Goal: Task Accomplishment & Management: Manage account settings

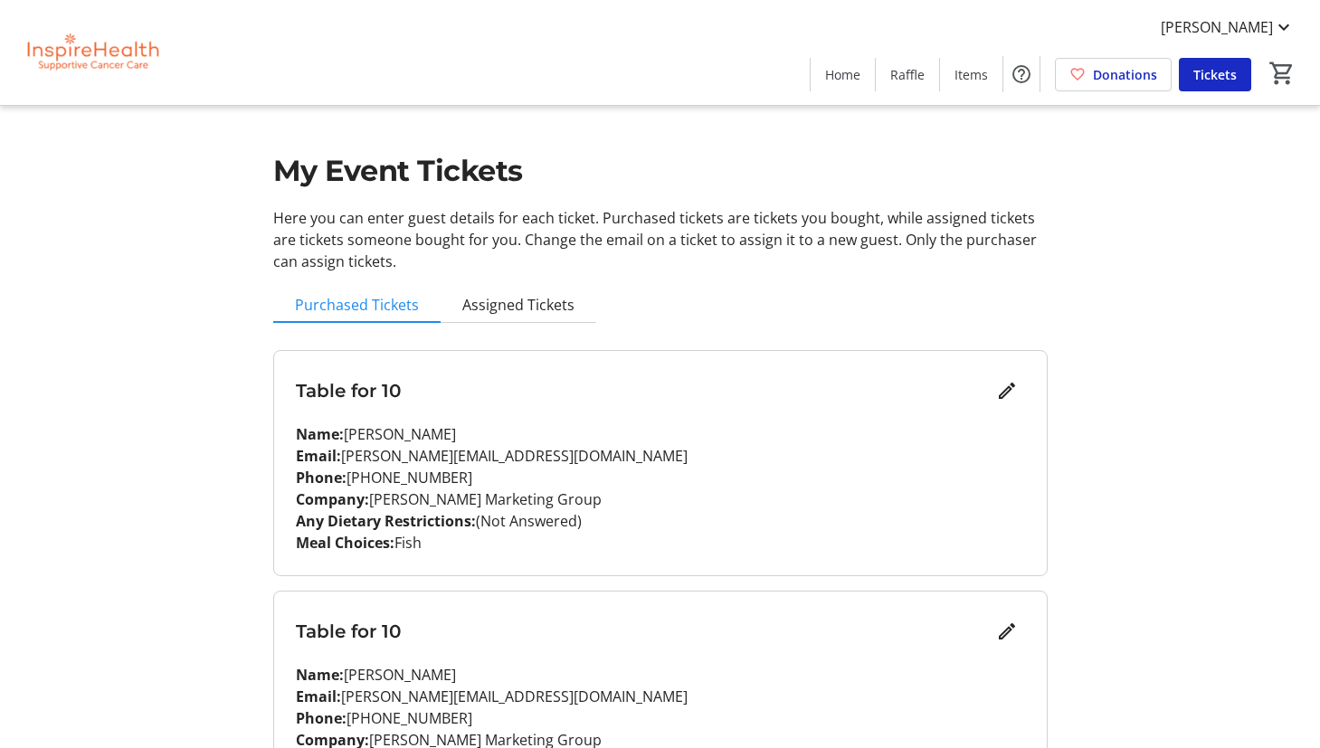
scroll to position [2067, 0]
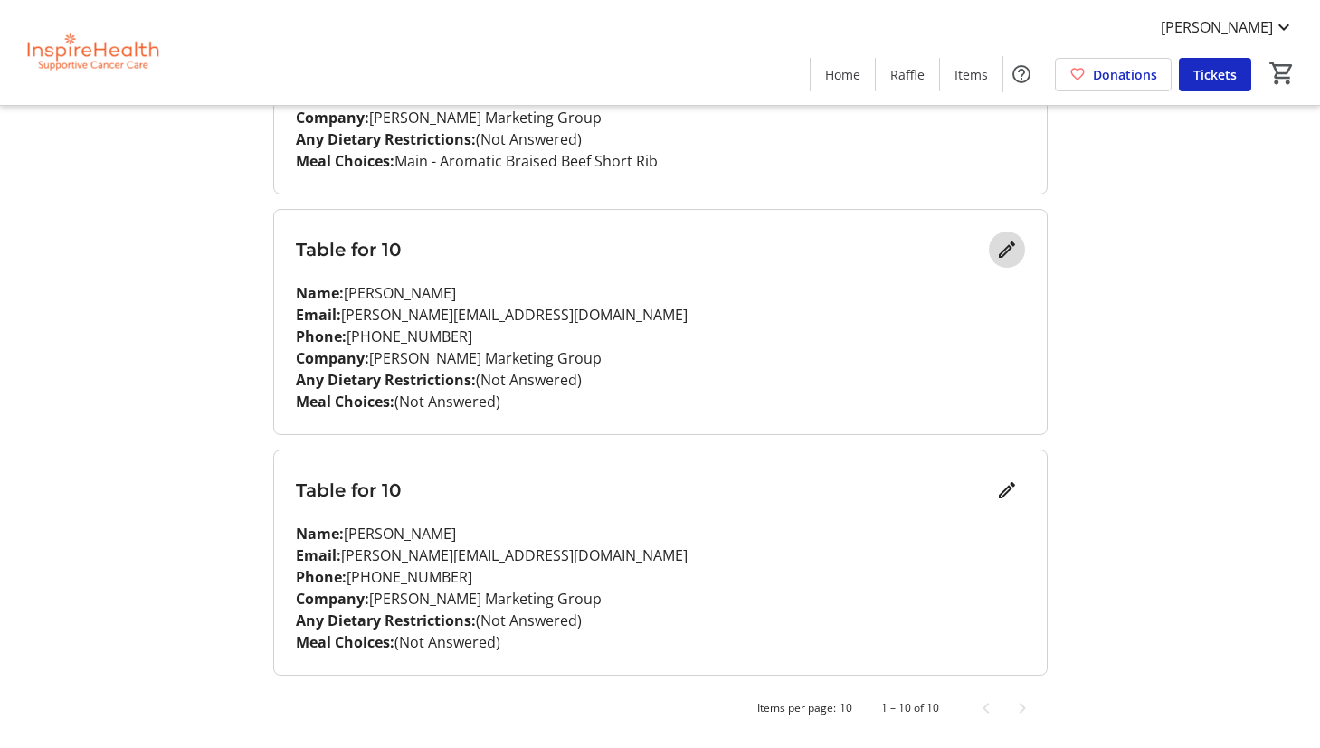
click at [1000, 254] on mat-icon "Edit" at bounding box center [1007, 250] width 22 height 22
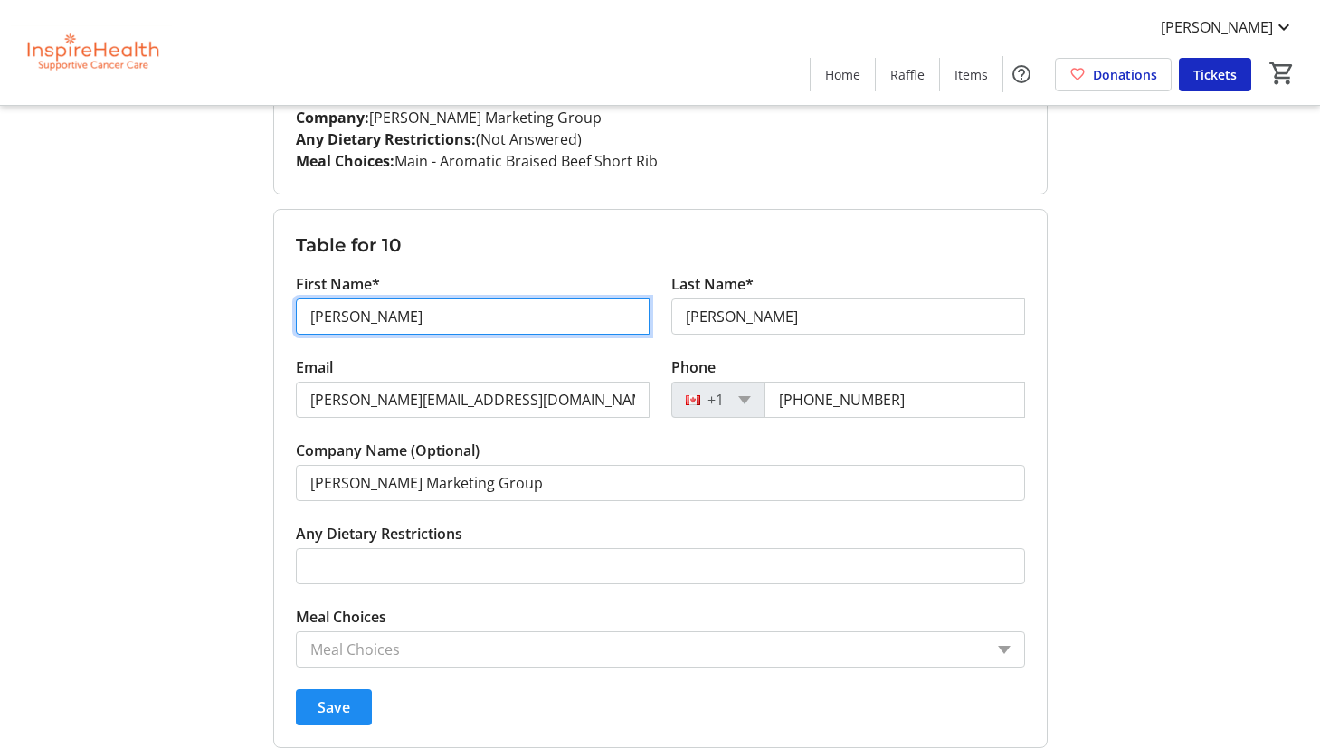
drag, startPoint x: 395, startPoint y: 311, endPoint x: 279, endPoint y: 304, distance: 117.0
click at [279, 304] on form "Table for 10 First Name* [PERSON_NAME] Last Name* [PERSON_NAME] Email [PERSON_N…" at bounding box center [660, 478] width 773 height 537
type input "[PERSON_NAME]"
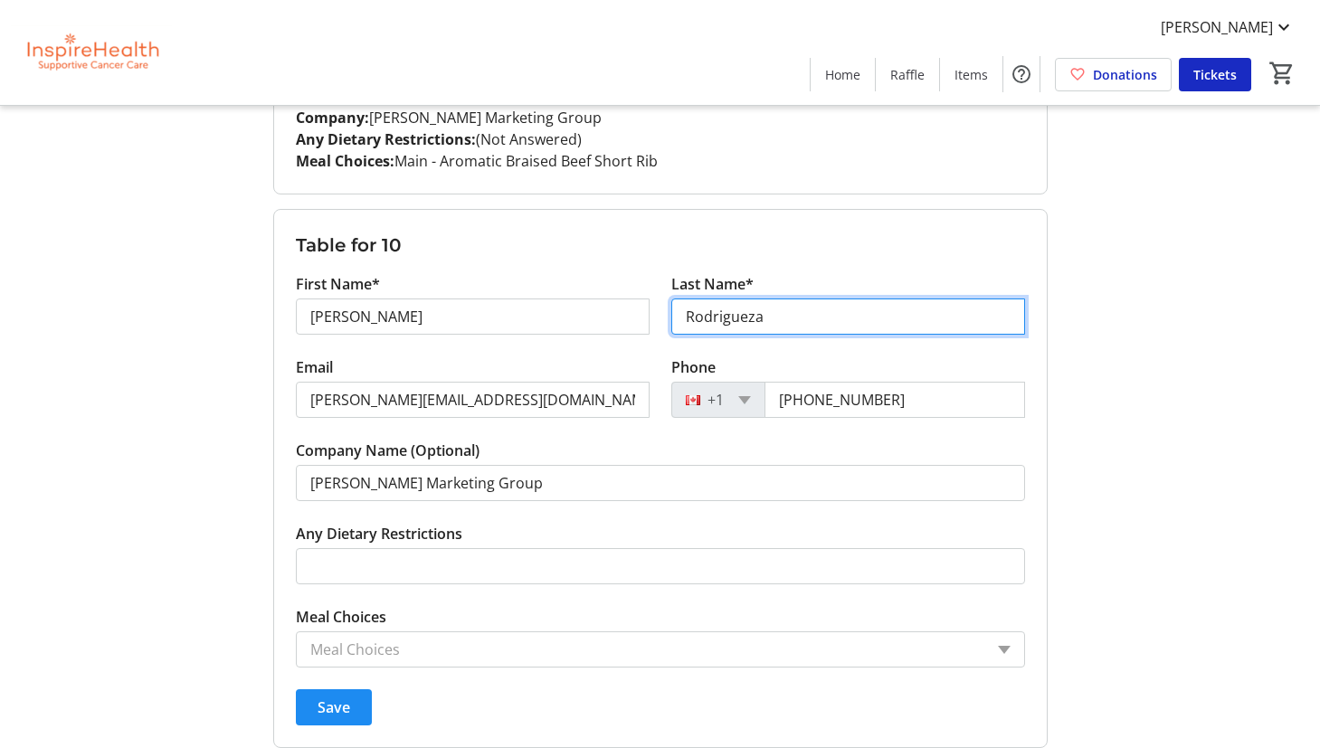
type input "Rodrigueza"
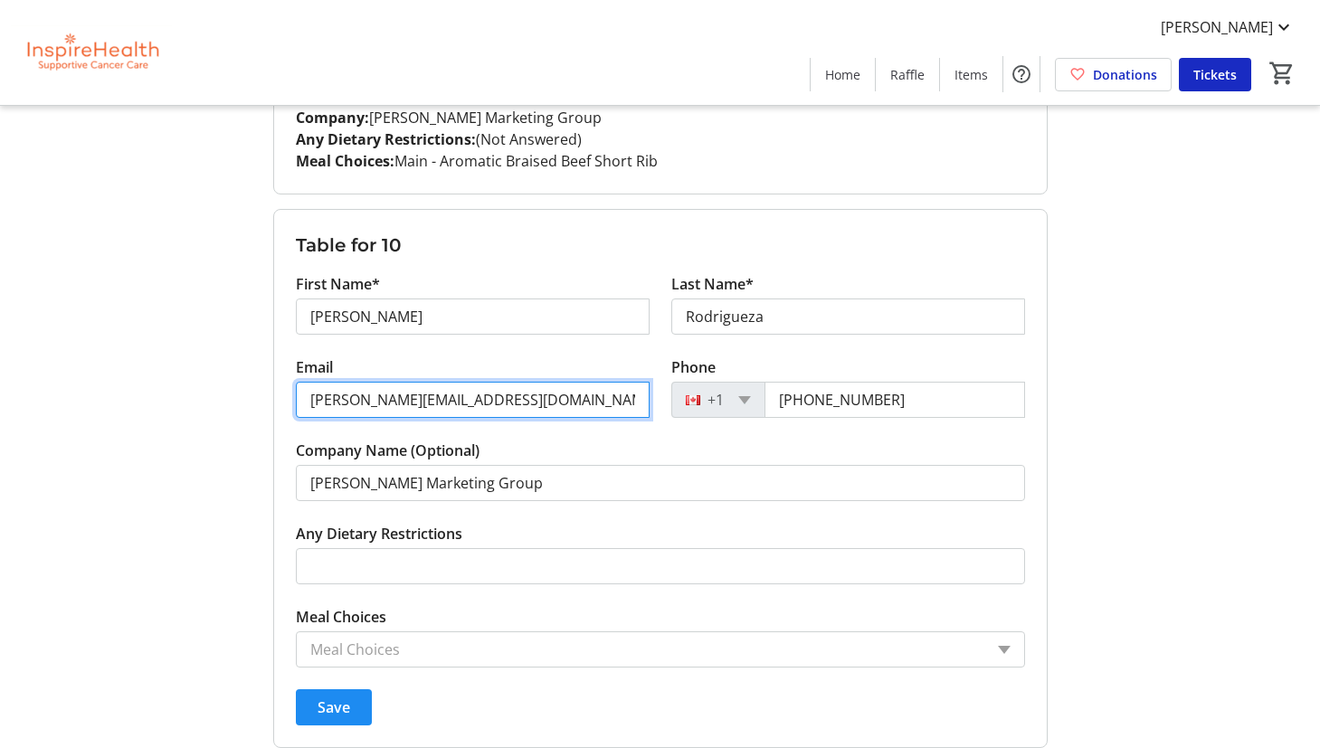
drag, startPoint x: 509, startPoint y: 404, endPoint x: 247, endPoint y: 377, distance: 262.9
paste input "[EMAIL_ADDRESS]"
type input "[EMAIL_ADDRESS][DOMAIN_NAME]"
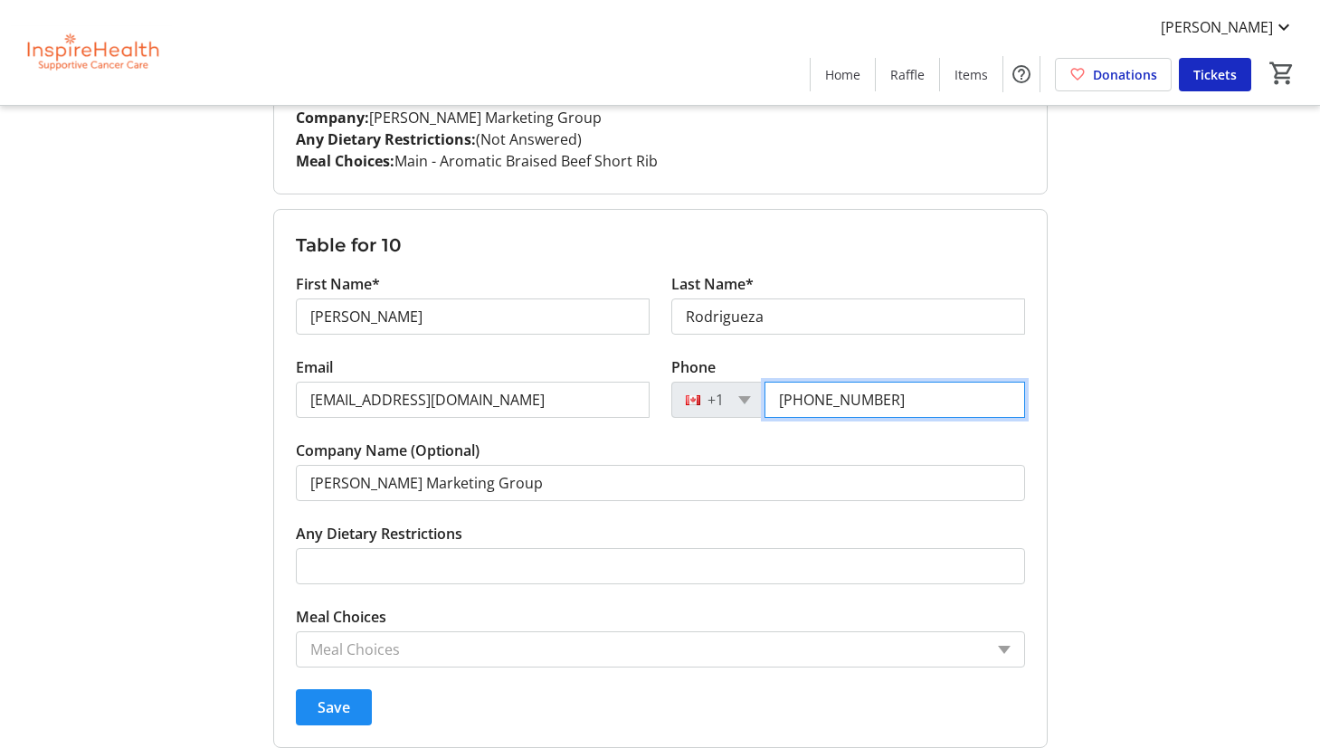
drag, startPoint x: 817, startPoint y: 402, endPoint x: 908, endPoint y: 407, distance: 91.6
click at [908, 407] on input "[PHONE_NUMBER]" at bounding box center [895, 400] width 261 height 36
paste input "961-9153"
type input "[PHONE_NUMBER]"
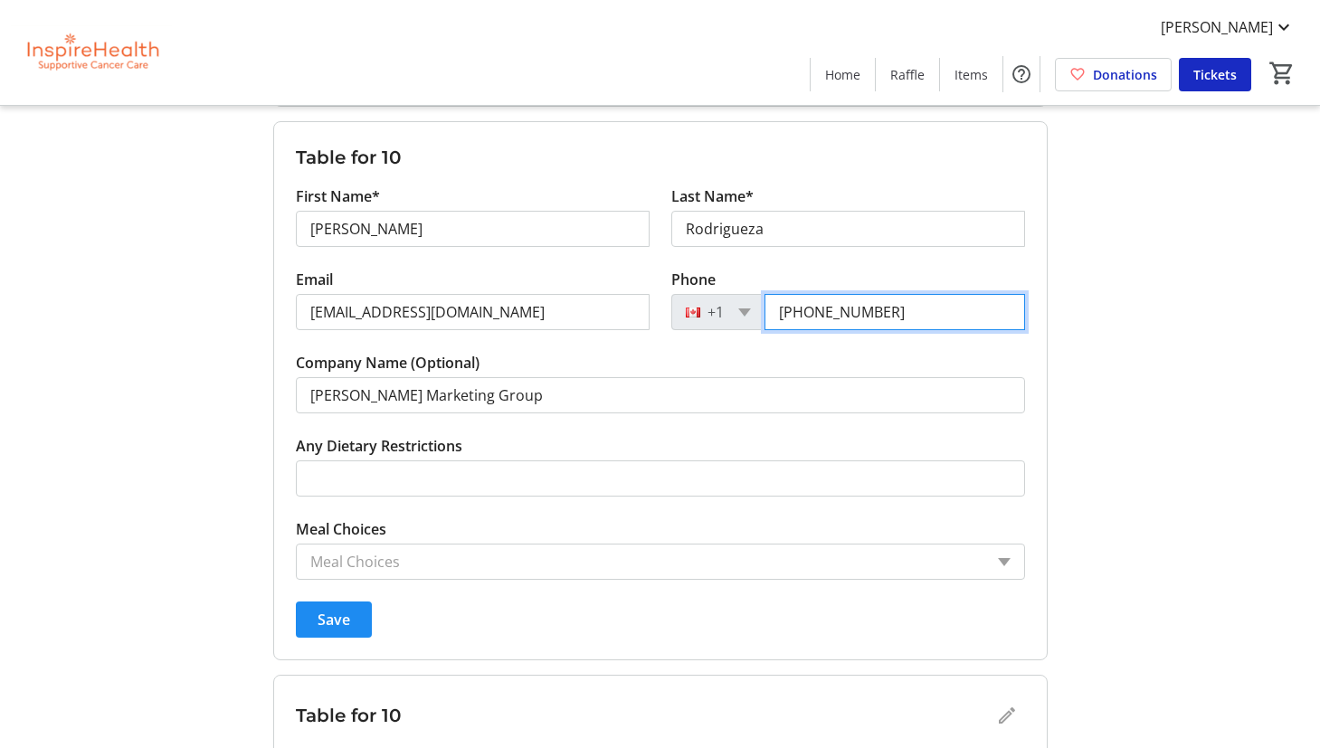
scroll to position [2156, 0]
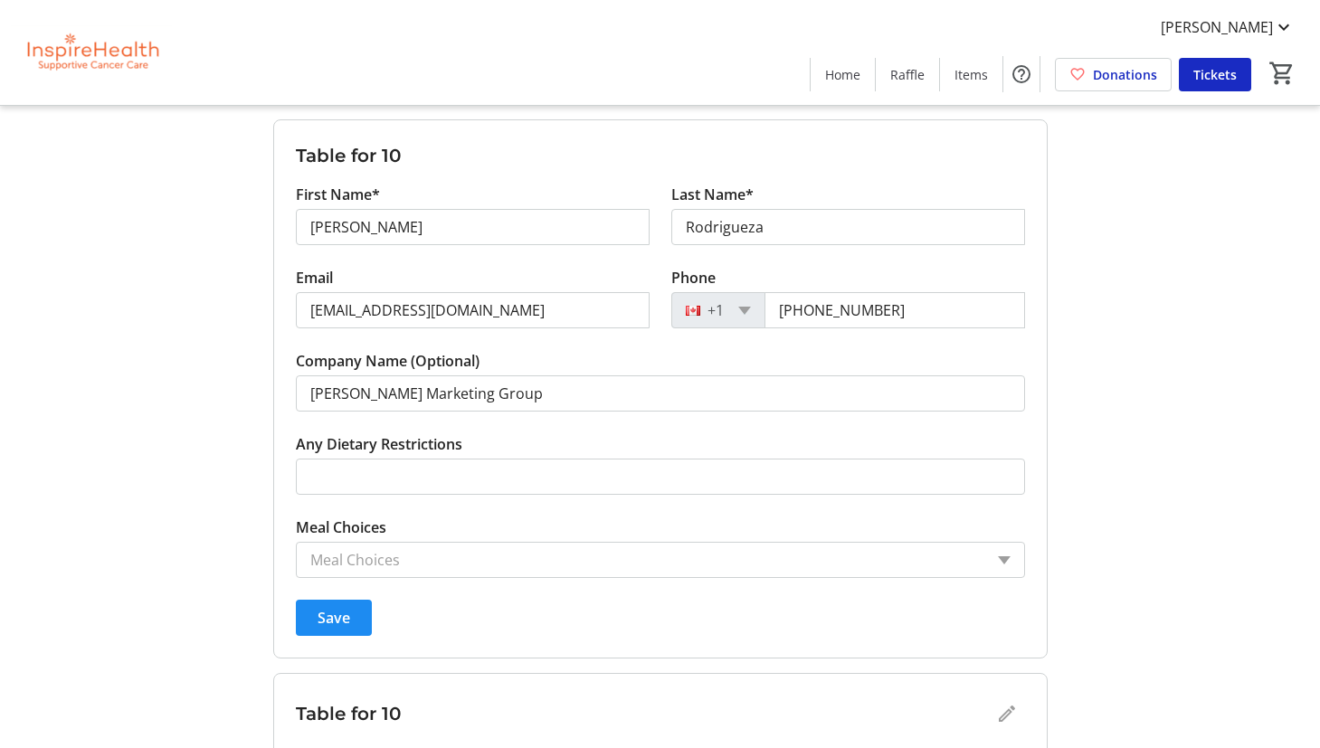
click at [547, 555] on input "Meal Choices" at bounding box center [646, 560] width 673 height 22
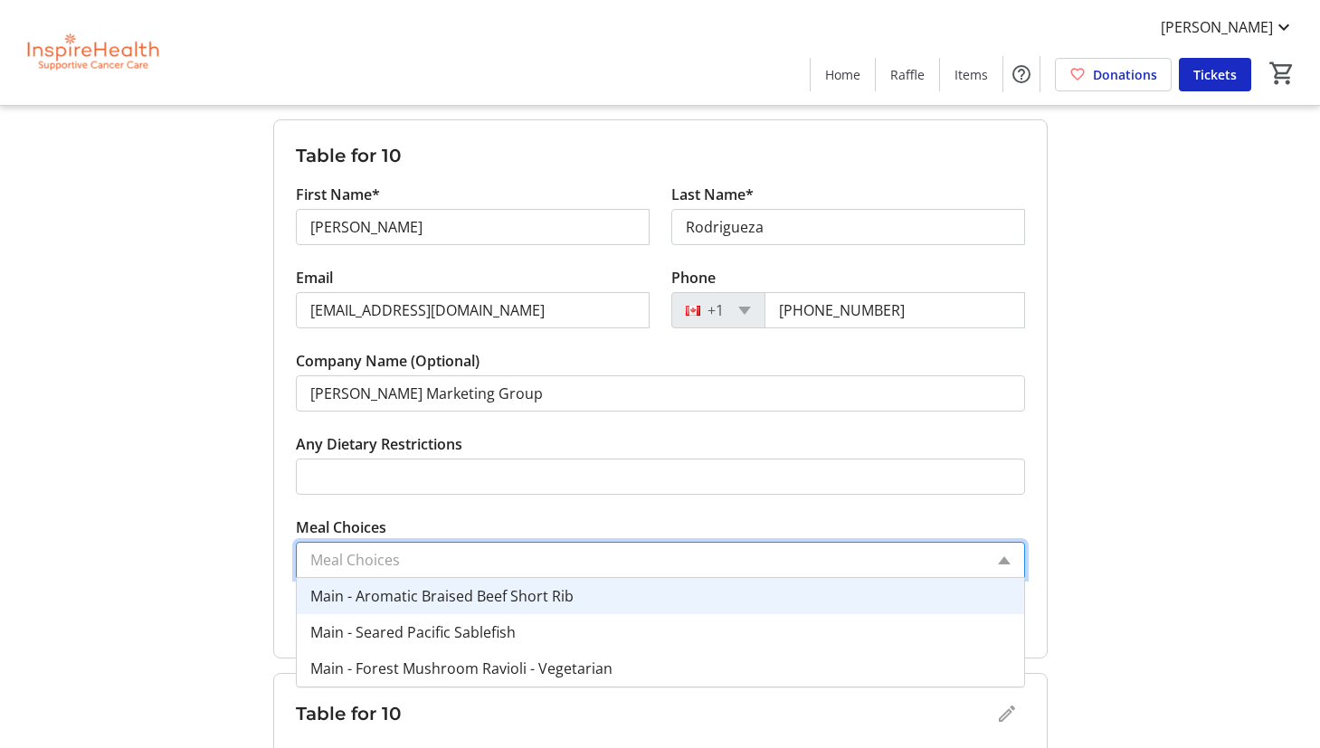
click at [569, 594] on span "Main - Aromatic Braised Beef Short Rib" at bounding box center [441, 596] width 263 height 20
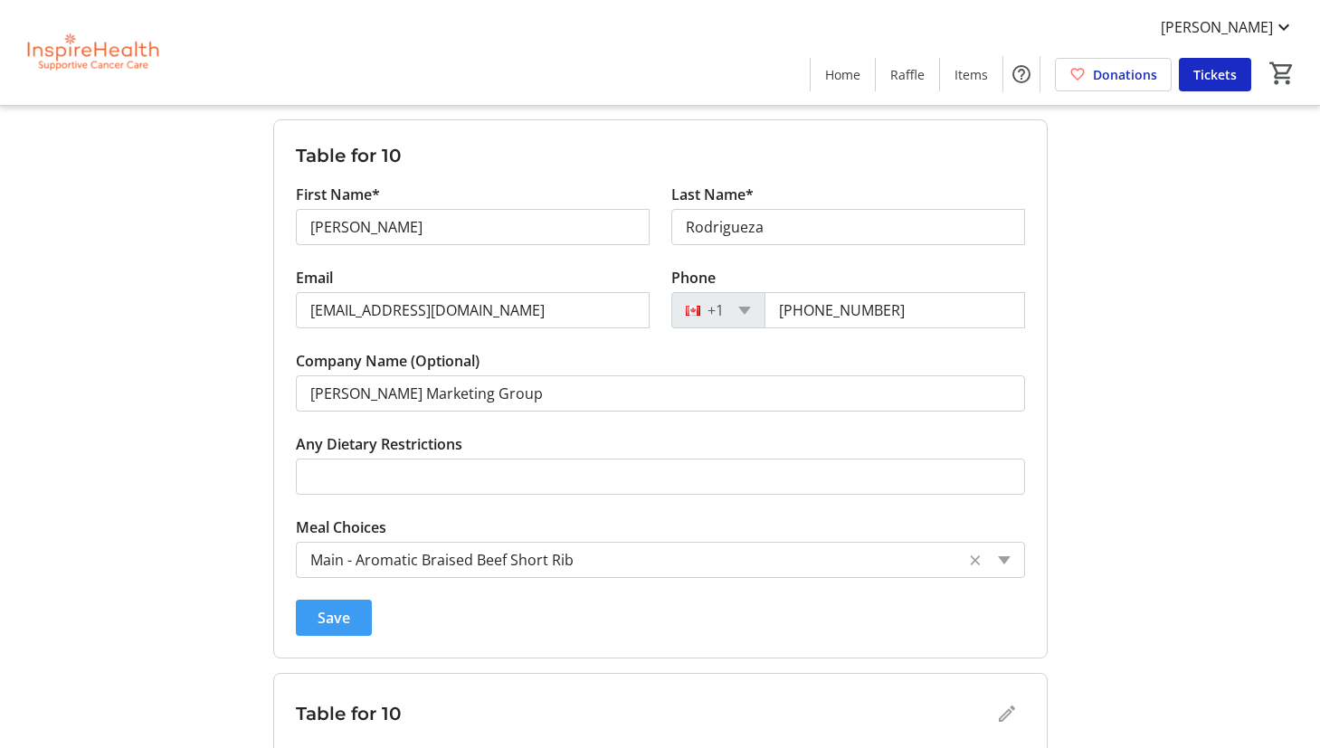
click at [343, 614] on span "Save" at bounding box center [334, 618] width 33 height 22
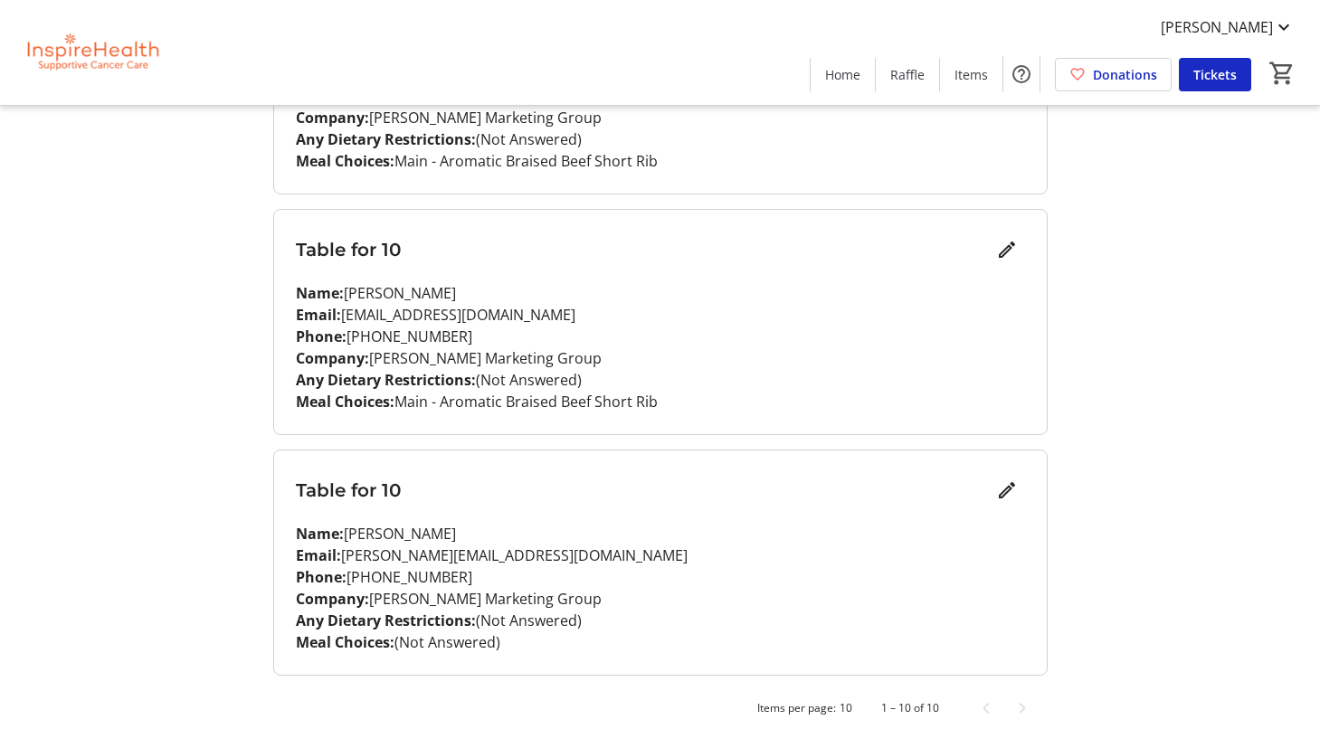
click at [0, 747] on nordpass-portal at bounding box center [0, 748] width 0 height 0
click at [1013, 490] on mat-icon "Edit" at bounding box center [1007, 491] width 22 height 22
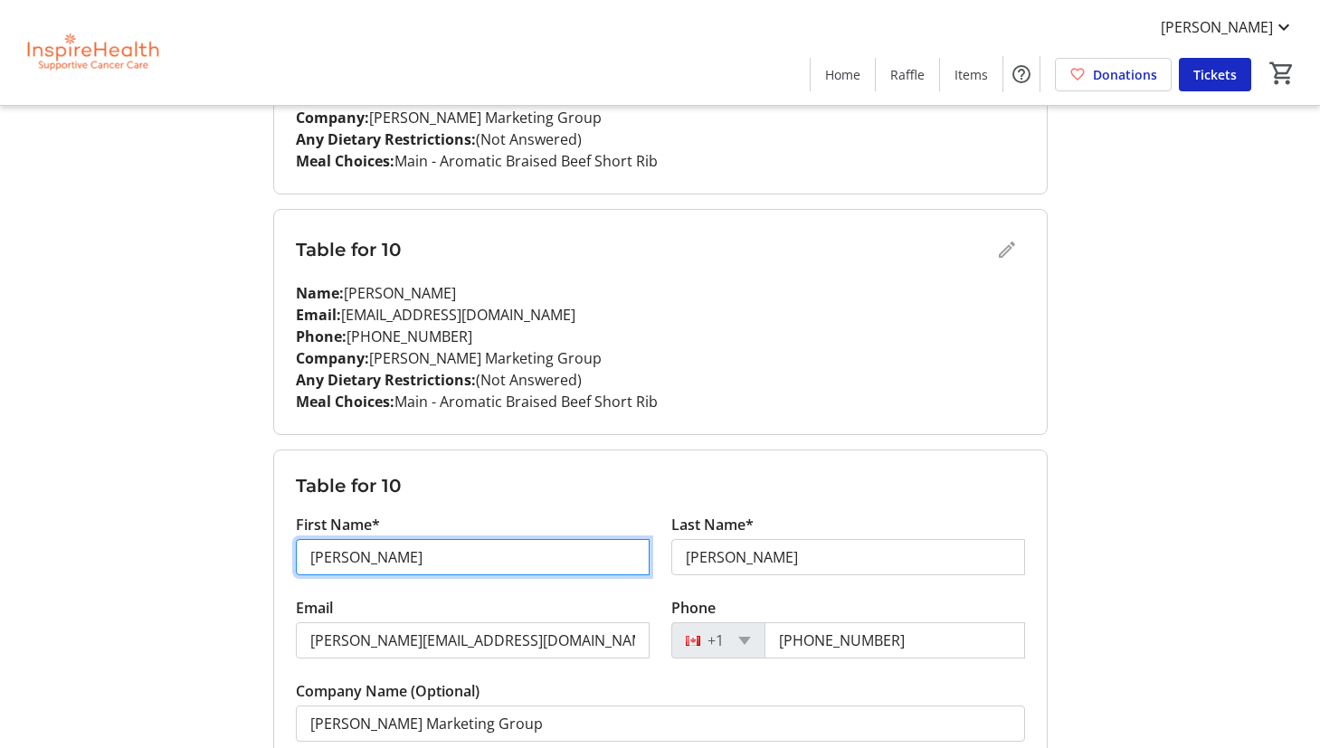
drag, startPoint x: 528, startPoint y: 559, endPoint x: 291, endPoint y: 541, distance: 236.9
click at [291, 541] on div "First Name* [PERSON_NAME]" at bounding box center [473, 555] width 376 height 83
type input "[PERSON_NAME]"
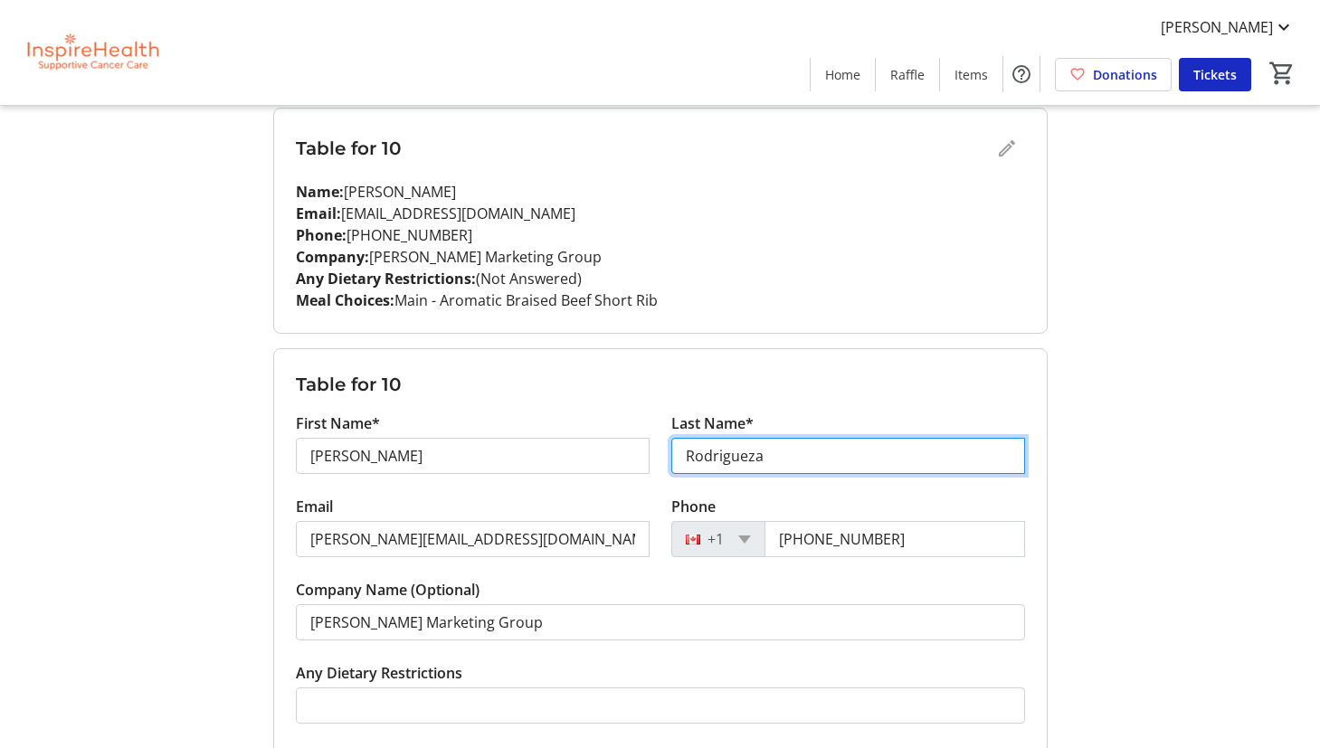
scroll to position [2200, 0]
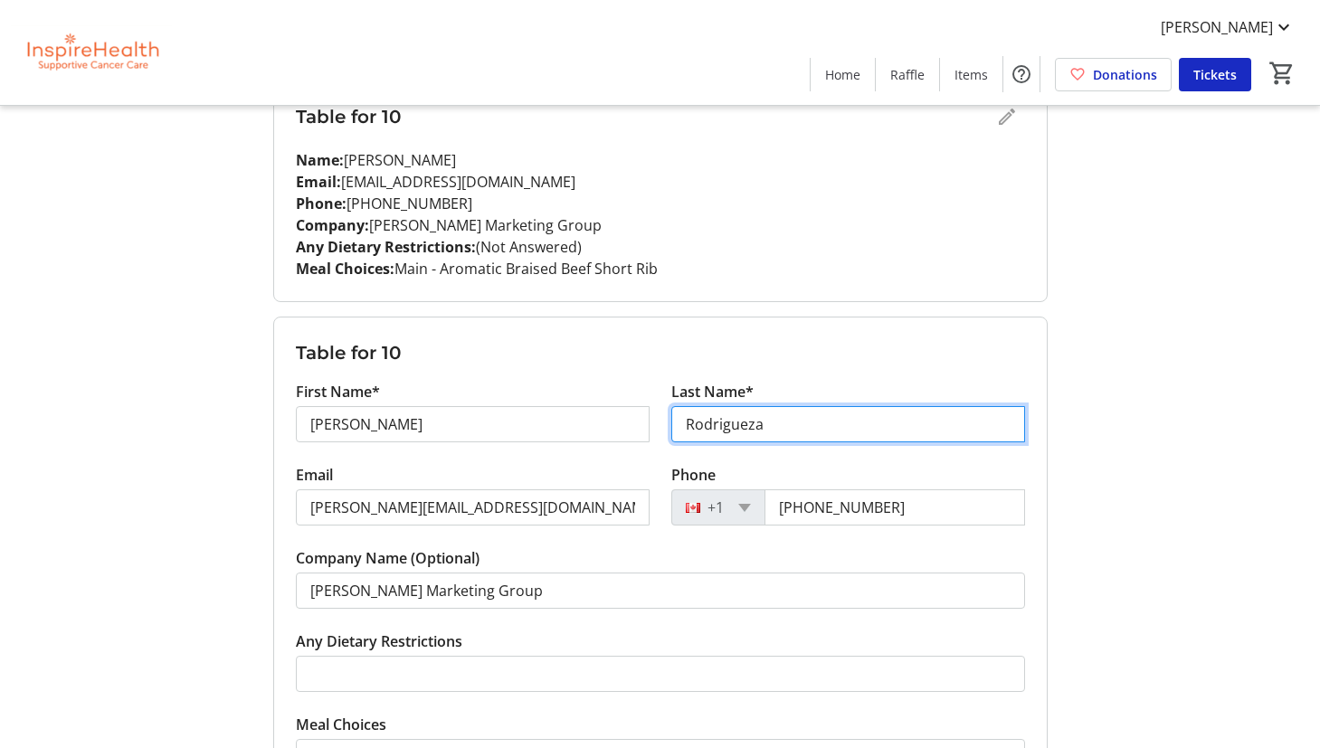
type input "Rodrigueza"
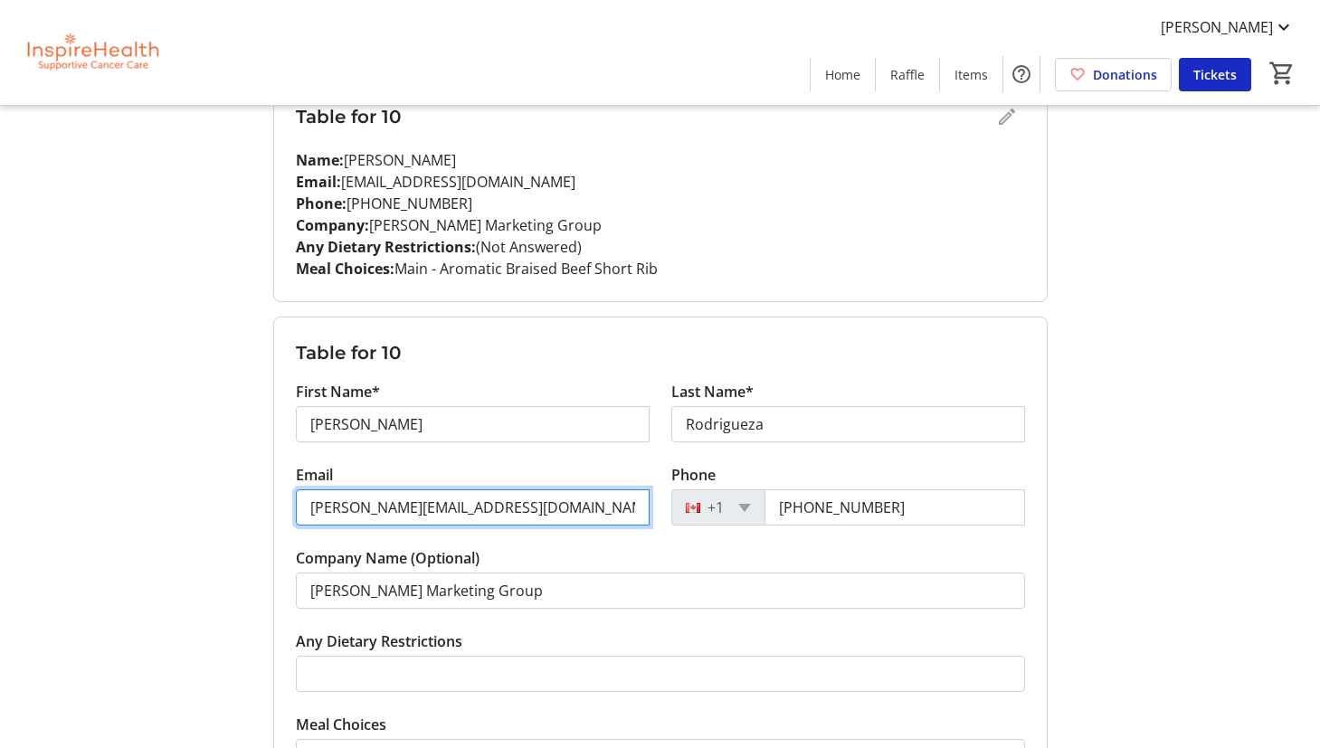
drag, startPoint x: 507, startPoint y: 514, endPoint x: 325, endPoint y: 493, distance: 183.1
click at [325, 493] on input "[PERSON_NAME][EMAIL_ADDRESS][DOMAIN_NAME]" at bounding box center [473, 508] width 354 height 36
paste input "[EMAIL_ADDRESS]"
type input "[EMAIL_ADDRESS][DOMAIN_NAME]"
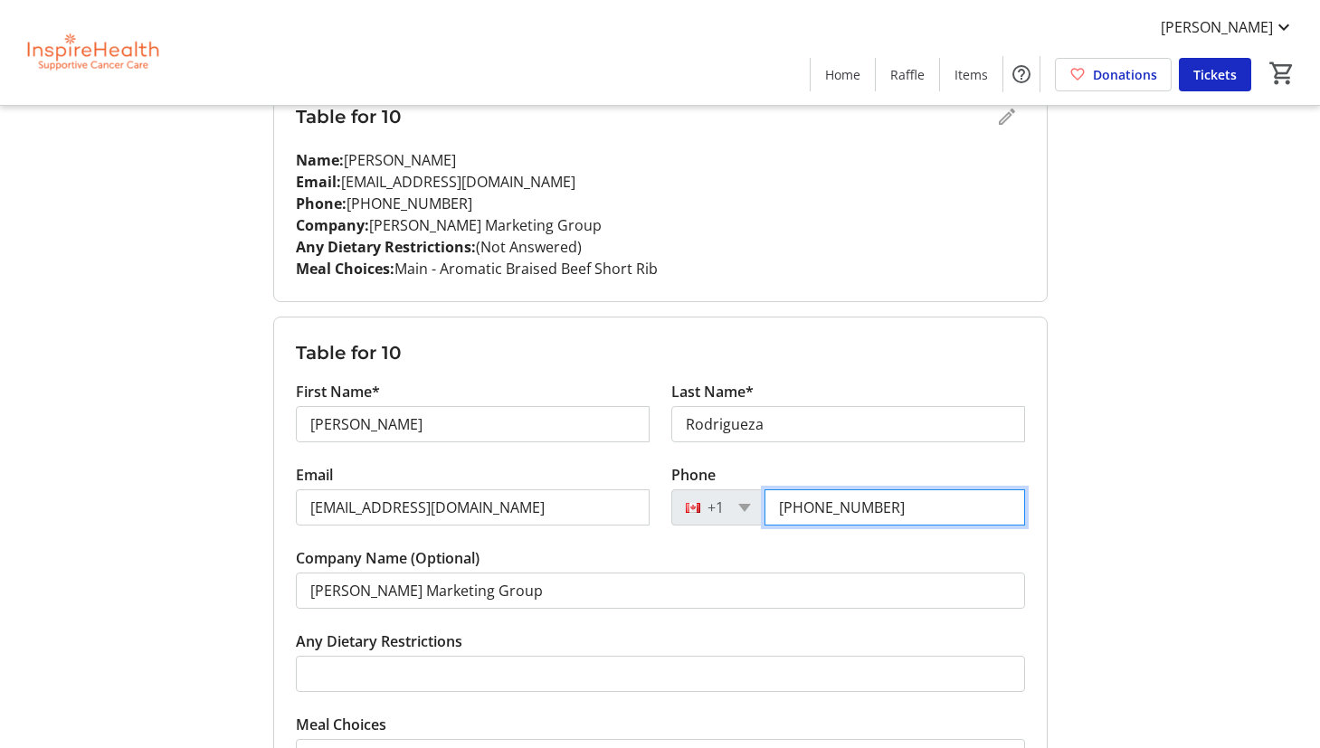
drag, startPoint x: 814, startPoint y: 508, endPoint x: 935, endPoint y: 523, distance: 121.3
click at [935, 523] on input "[PHONE_NUMBER]" at bounding box center [895, 508] width 261 height 36
paste input "671-7187"
type input "[PHONE_NUMBER]"
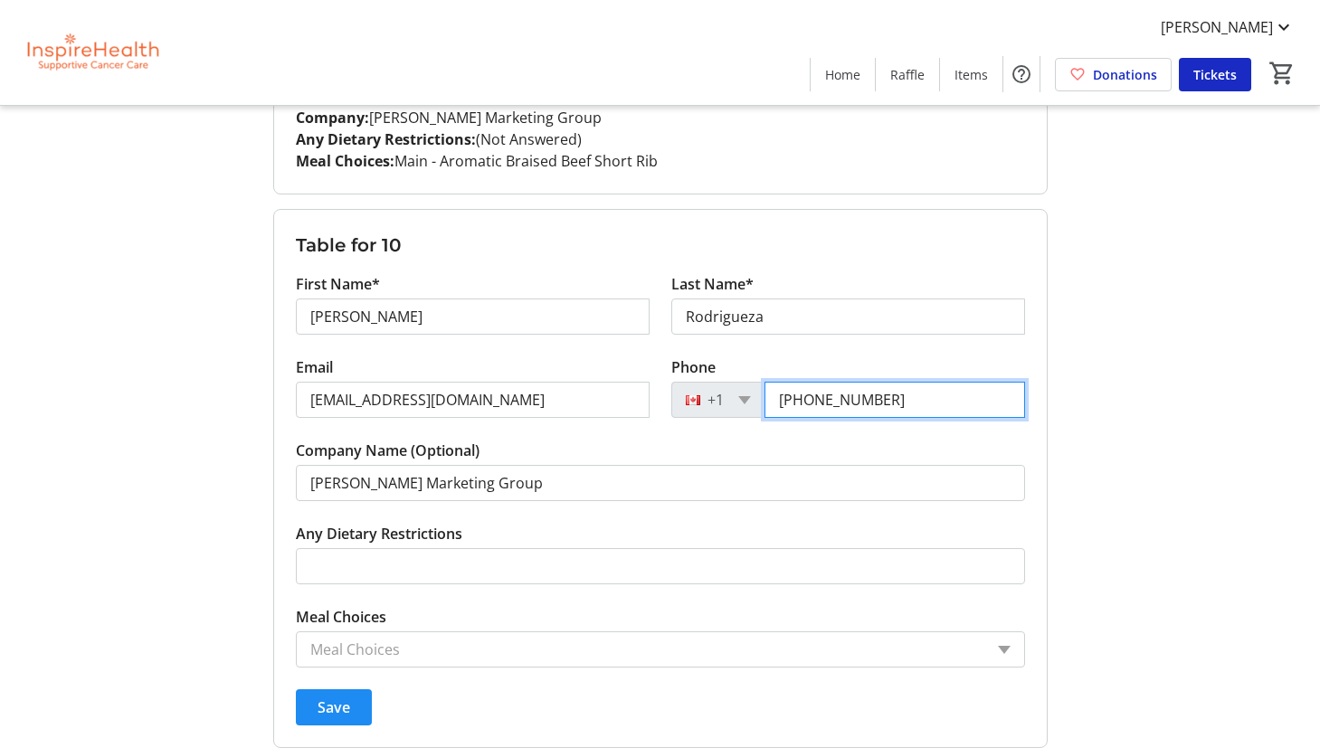
scroll to position [2309, 0]
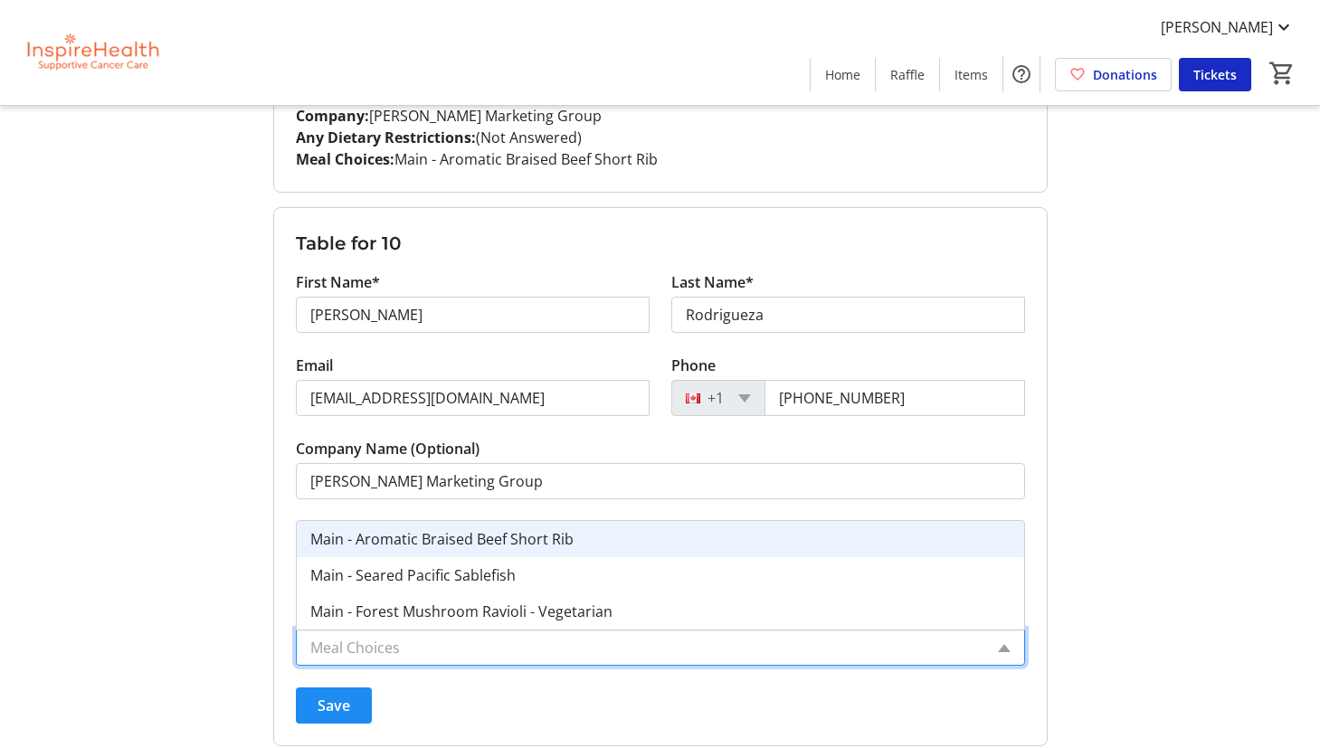
click at [571, 641] on input "Meal Choices" at bounding box center [646, 648] width 673 height 22
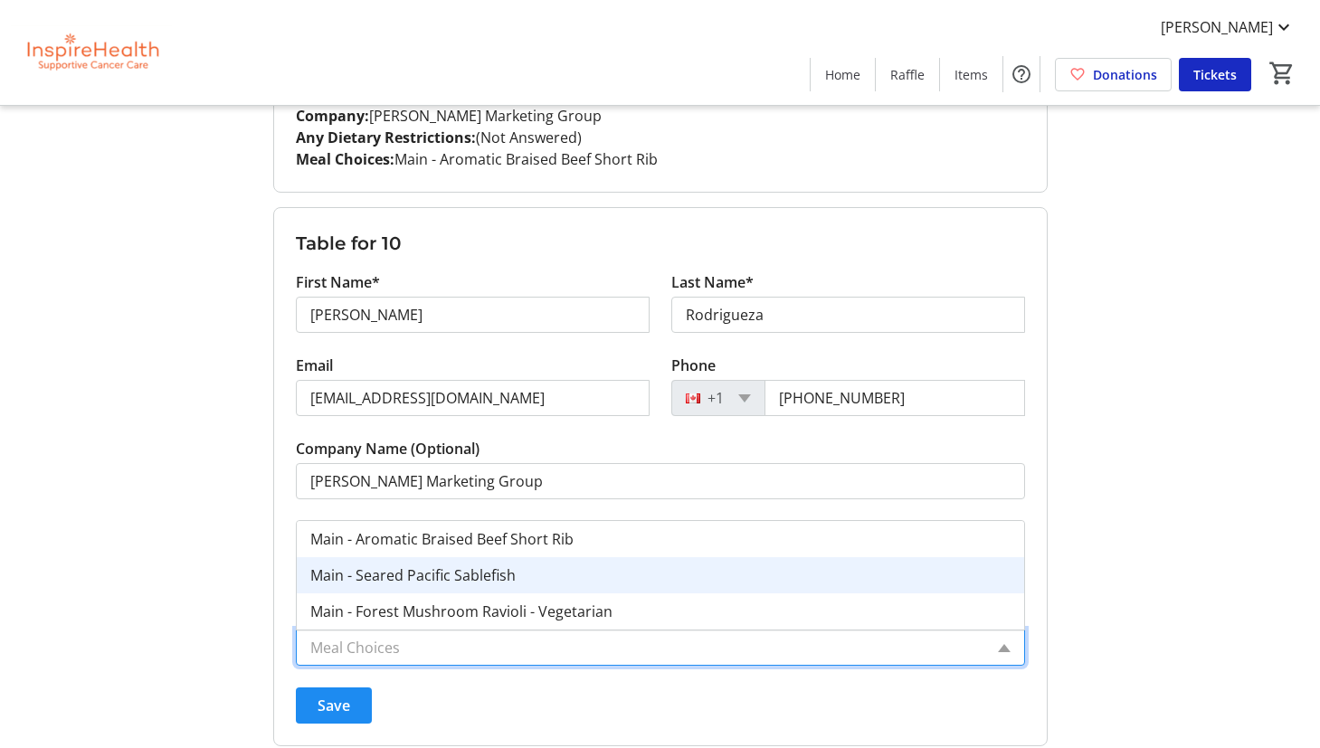
click at [536, 581] on div "Main - Seared Pacific Sablefish" at bounding box center [661, 575] width 728 height 36
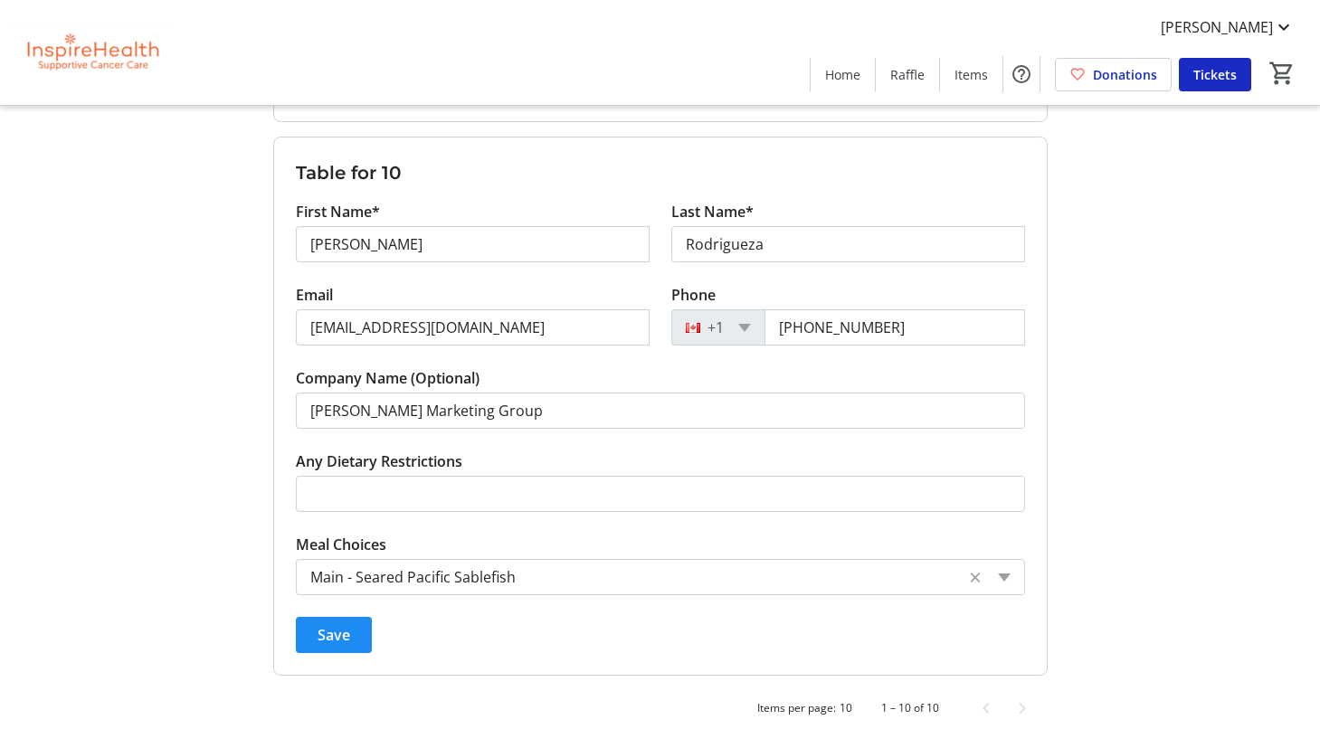
scroll to position [2380, 0]
click at [335, 639] on span "Save" at bounding box center [334, 635] width 33 height 22
click at [0, 747] on nordpass-portal at bounding box center [0, 748] width 0 height 0
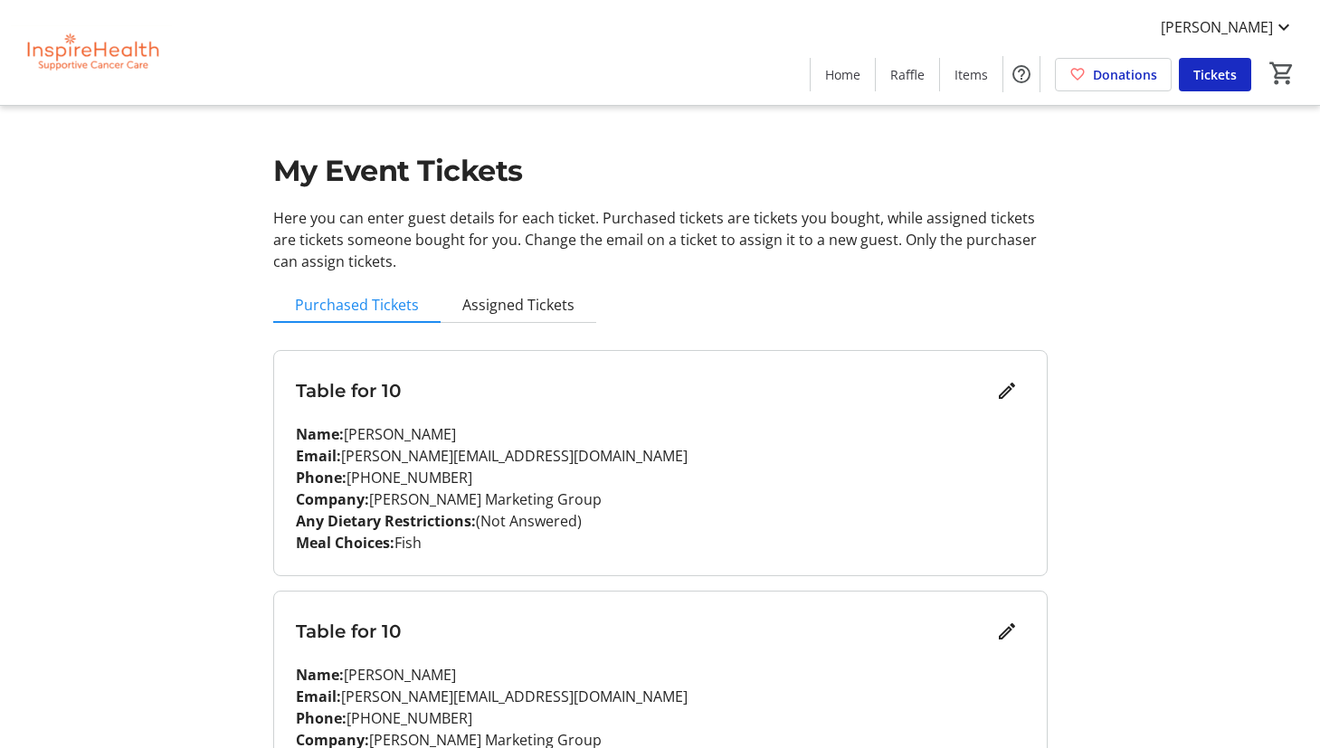
scroll to position [0, 0]
click at [67, 56] on img at bounding box center [91, 52] width 161 height 90
